Goal: Find specific page/section: Locate a particular part of the current website

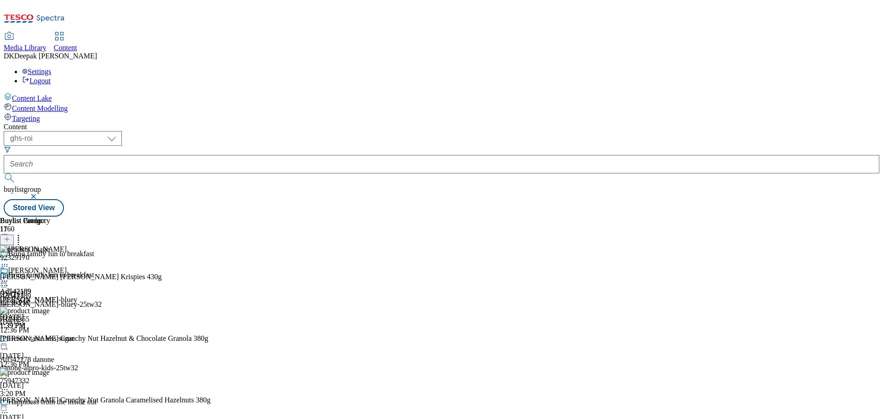
click at [122, 131] on select "ghs-roi ghs-[GEOGRAPHIC_DATA]" at bounding box center [63, 138] width 118 height 15
select select "ghs-[GEOGRAPHIC_DATA]"
click at [120, 131] on select "ghs-roi ghs-[GEOGRAPHIC_DATA]" at bounding box center [63, 138] width 118 height 15
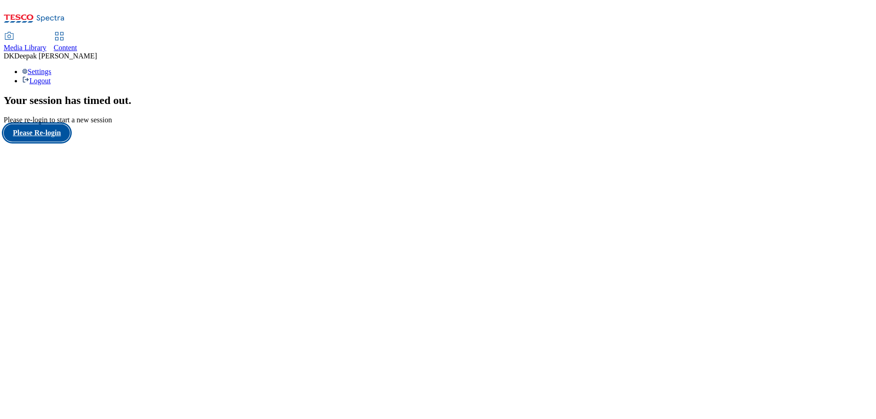
click at [56, 142] on button "Please Re-login" at bounding box center [37, 132] width 66 height 17
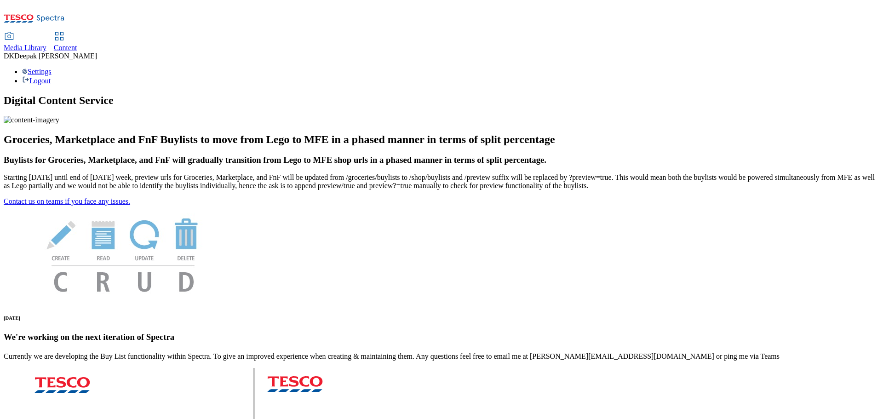
click at [77, 44] on span "Content" at bounding box center [65, 48] width 23 height 8
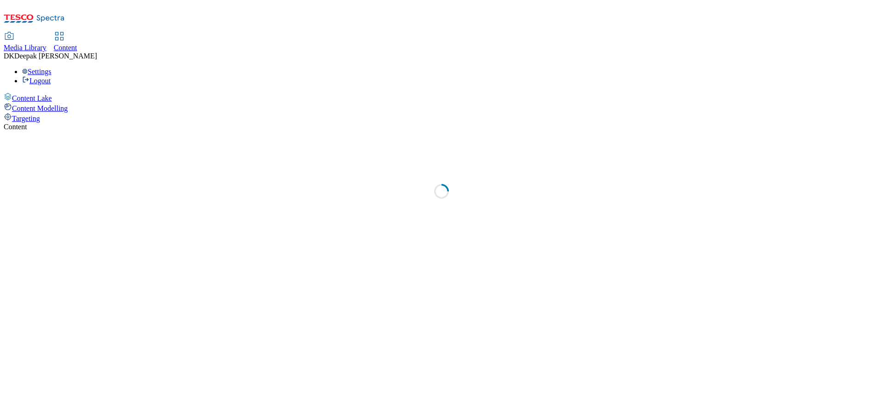
select select "ghs-uk"
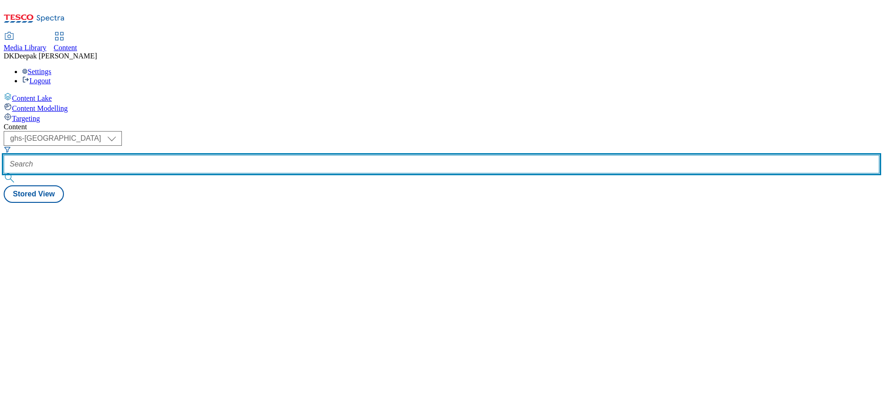
click at [206, 155] on input "text" at bounding box center [442, 164] width 876 height 18
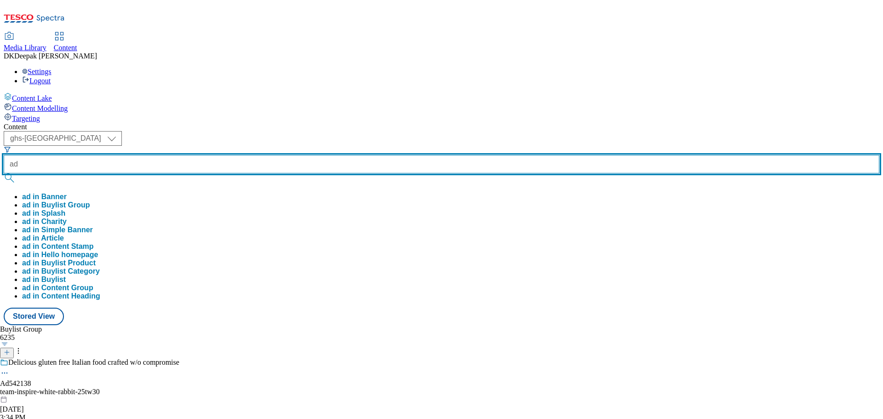
paste input "542138"
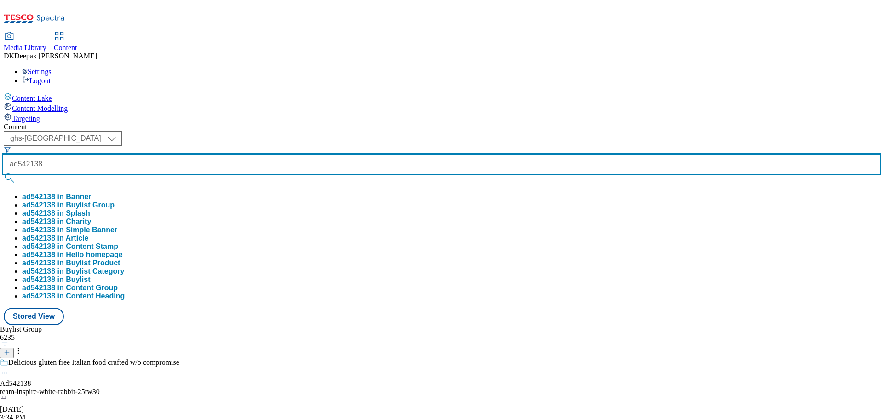
type input "ad542138"
click at [4, 173] on button "submit" at bounding box center [10, 177] width 13 height 9
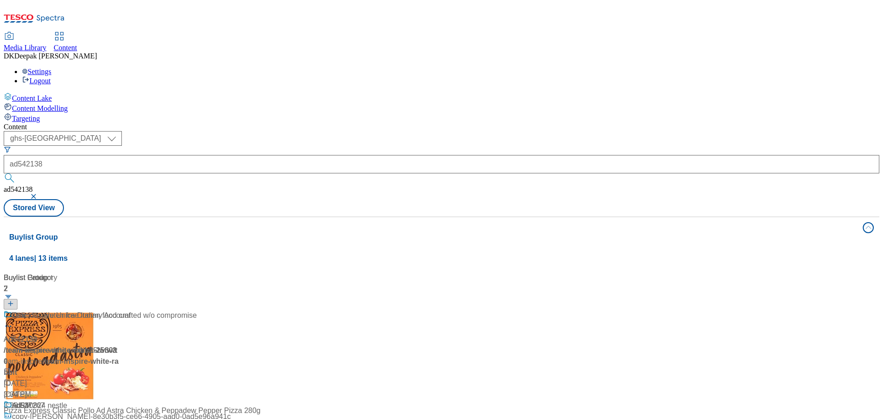
click at [95, 123] on div "Content Lake Content Modelling Targeting" at bounding box center [442, 107] width 876 height 30
click at [119, 310] on div "Ad542138 / team-inspire-white-rabbit-25tw30 / team-inspire Sep 12, 2025 3:33 PM" at bounding box center [61, 355] width 115 height 90
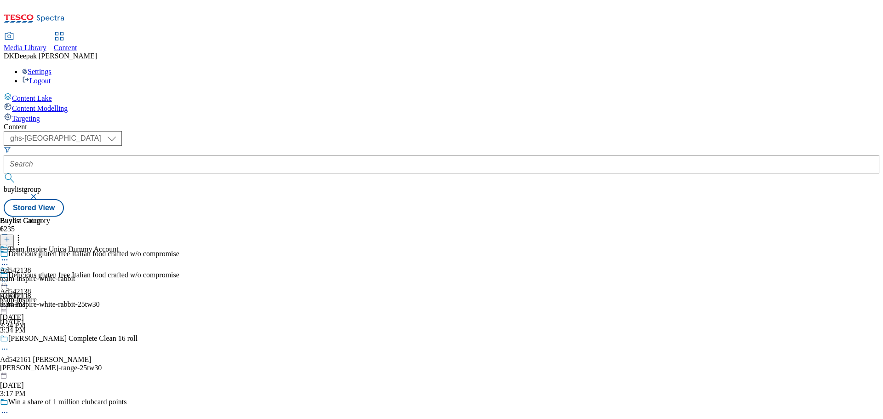
click at [9, 281] on icon at bounding box center [4, 285] width 9 height 9
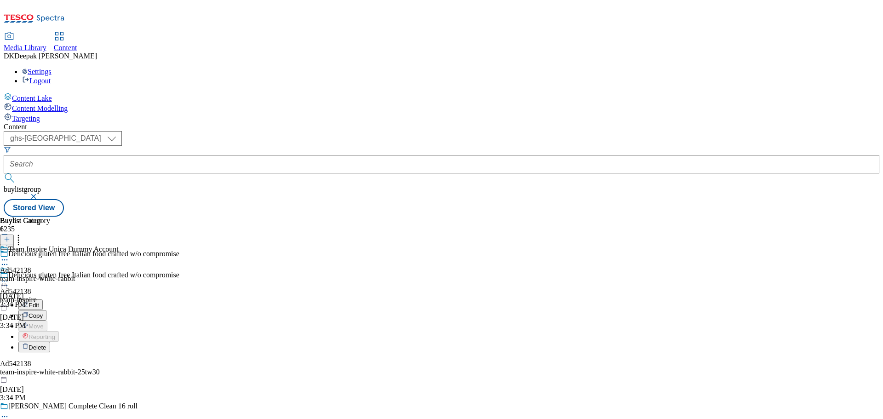
click at [43, 299] on button "Edit" at bounding box center [30, 304] width 24 height 11
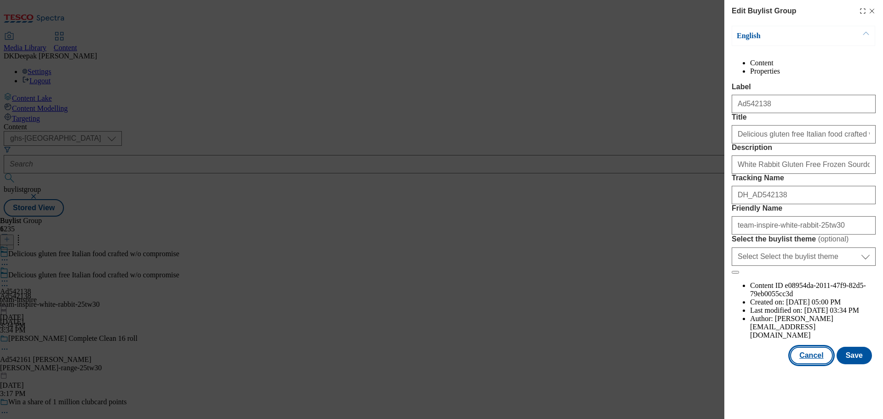
click at [813, 364] on button "Cancel" at bounding box center [811, 355] width 42 height 17
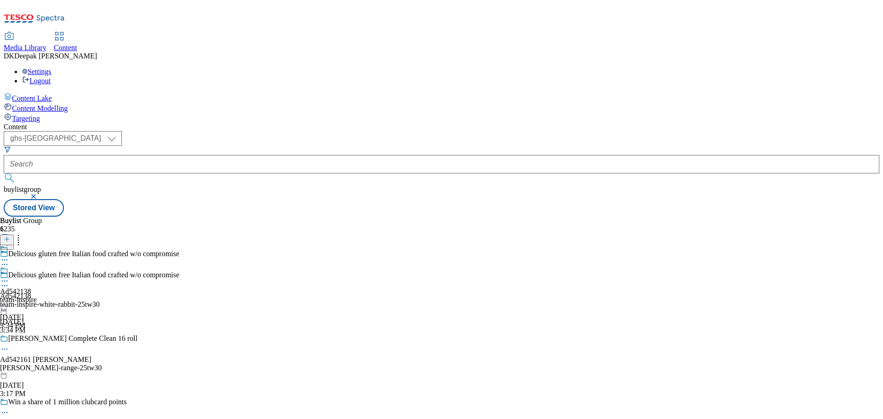
click at [37, 296] on div "team-inspire" at bounding box center [18, 300] width 37 height 8
click at [119, 275] on div "team-inspire-white-rabbit" at bounding box center [59, 279] width 119 height 8
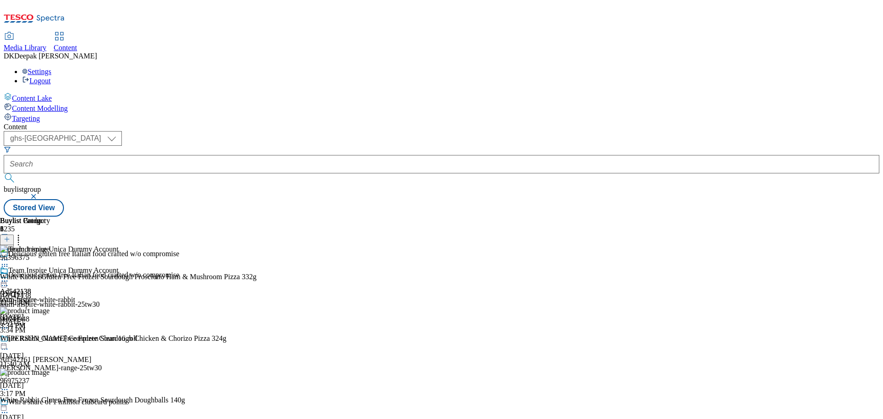
click at [9, 276] on icon at bounding box center [4, 280] width 9 height 9
click at [76, 361] on span "Open Preview Url" at bounding box center [53, 364] width 48 height 7
